Goal: Task Accomplishment & Management: Manage account settings

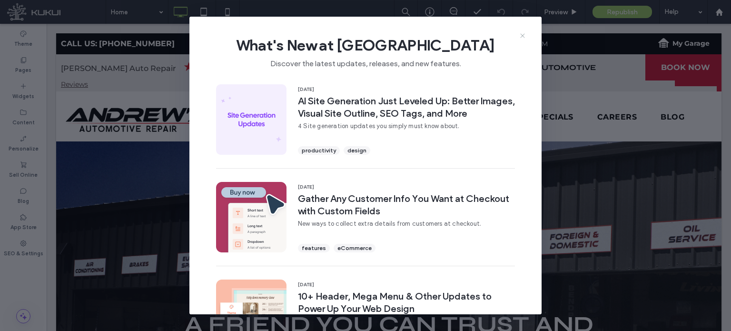
click at [521, 32] on icon at bounding box center [523, 36] width 8 height 8
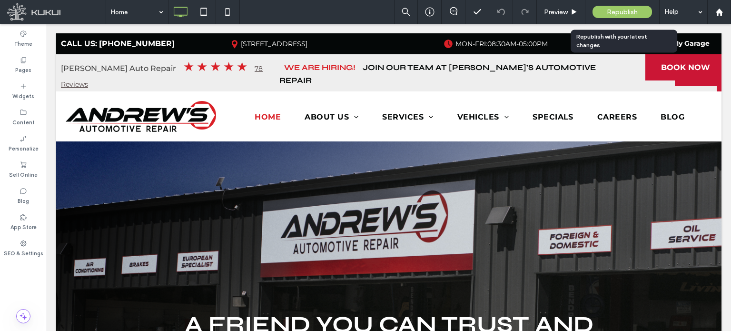
click at [620, 10] on span "Republish" at bounding box center [622, 12] width 31 height 8
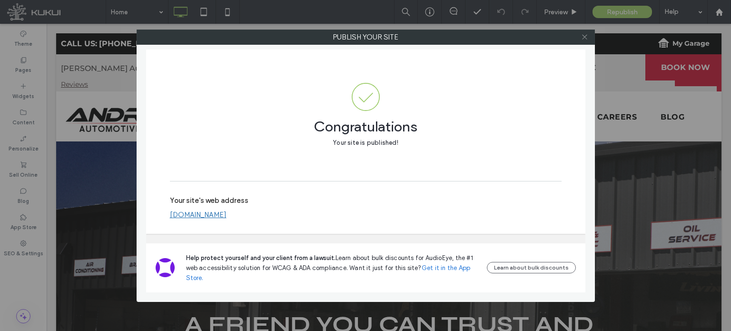
click at [587, 40] on icon at bounding box center [584, 36] width 7 height 7
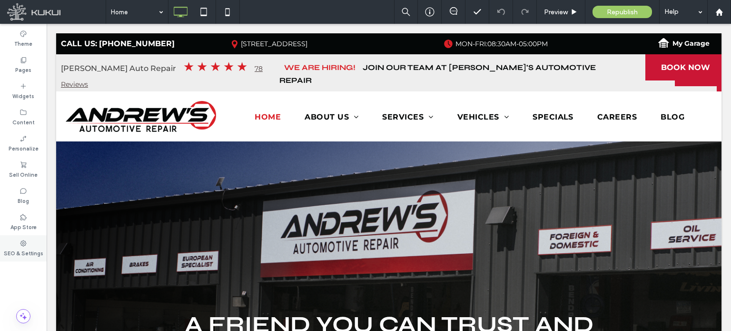
click at [19, 237] on div "SEO & Settings" at bounding box center [23, 248] width 47 height 26
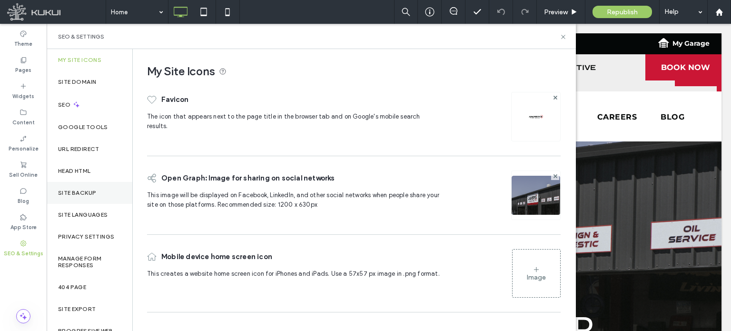
click at [75, 193] on label "Site Backup" at bounding box center [77, 192] width 38 height 7
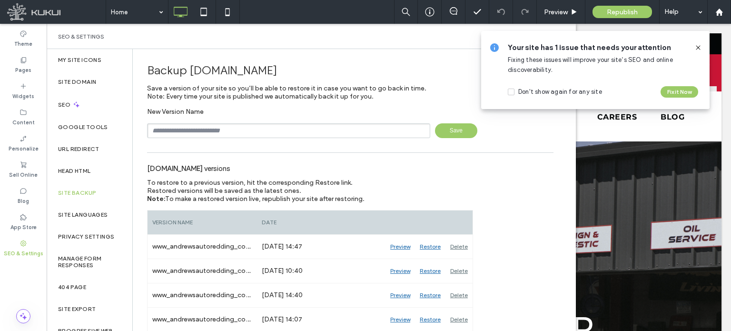
drag, startPoint x: 701, startPoint y: 45, endPoint x: 653, endPoint y: 21, distance: 53.2
click at [701, 45] on icon at bounding box center [699, 48] width 8 height 8
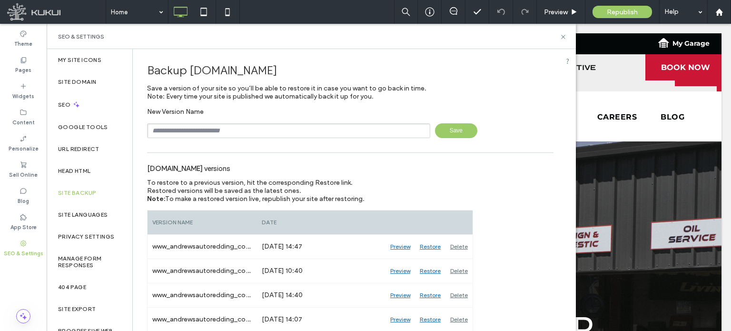
click at [99, 189] on div "Site Backup" at bounding box center [90, 193] width 86 height 22
click at [215, 133] on input "text" at bounding box center [288, 130] width 283 height 15
type input "**********"
click at [453, 127] on span "Save" at bounding box center [456, 130] width 42 height 15
click at [563, 37] on use at bounding box center [563, 37] width 4 height 4
